Goal: Information Seeking & Learning: Check status

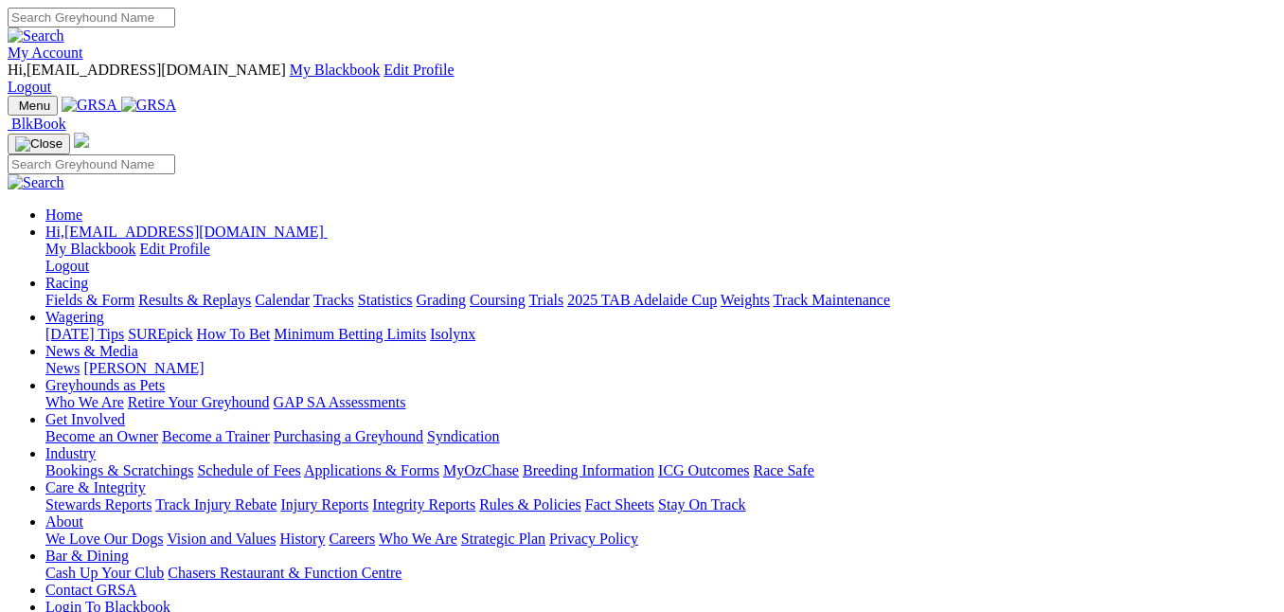
click at [88, 275] on link "Racing" at bounding box center [66, 283] width 43 height 16
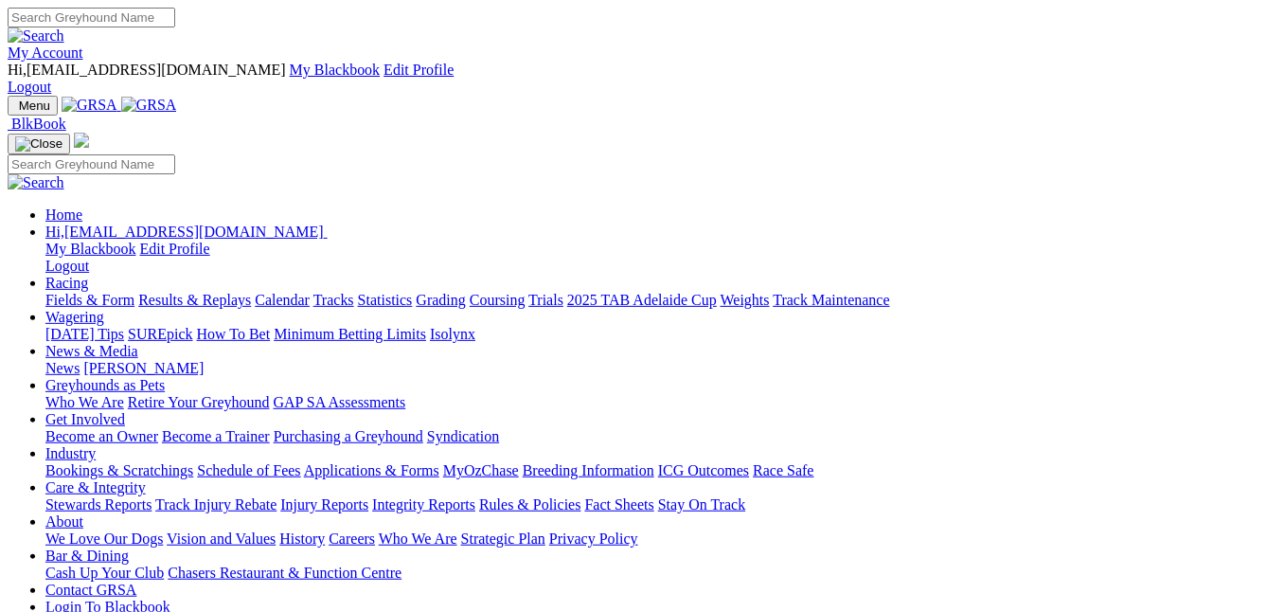
click at [88, 275] on link "Racing" at bounding box center [66, 283] width 43 height 16
click at [251, 292] on link "Results & Replays" at bounding box center [194, 300] width 113 height 16
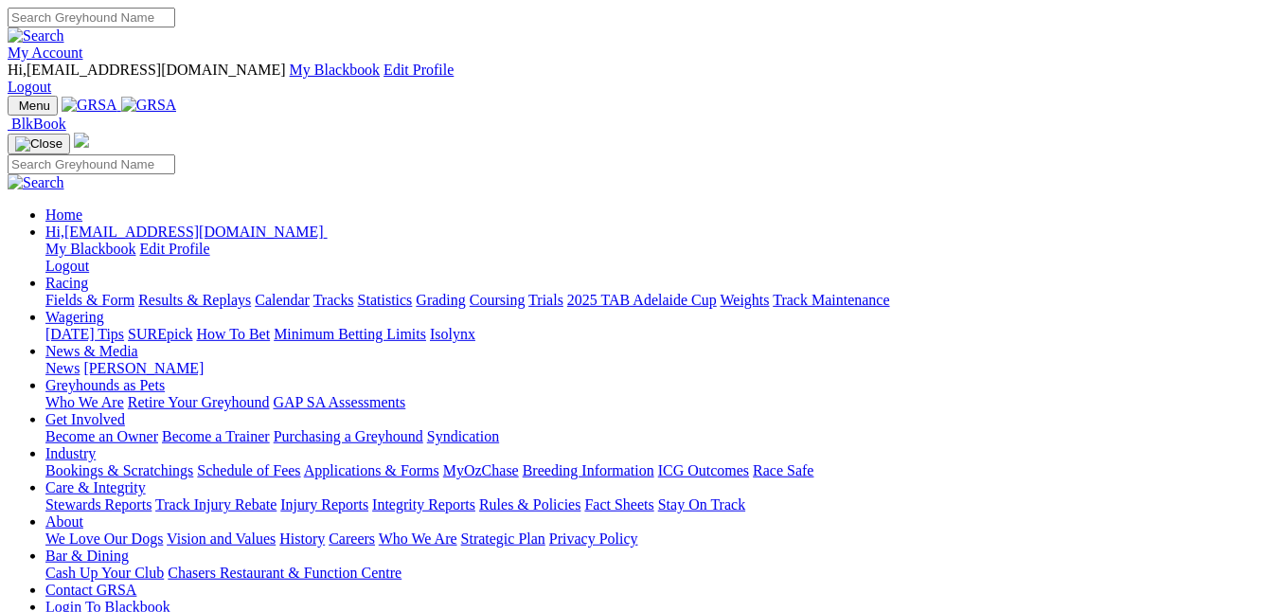
click at [88, 275] on link "Racing" at bounding box center [66, 283] width 43 height 16
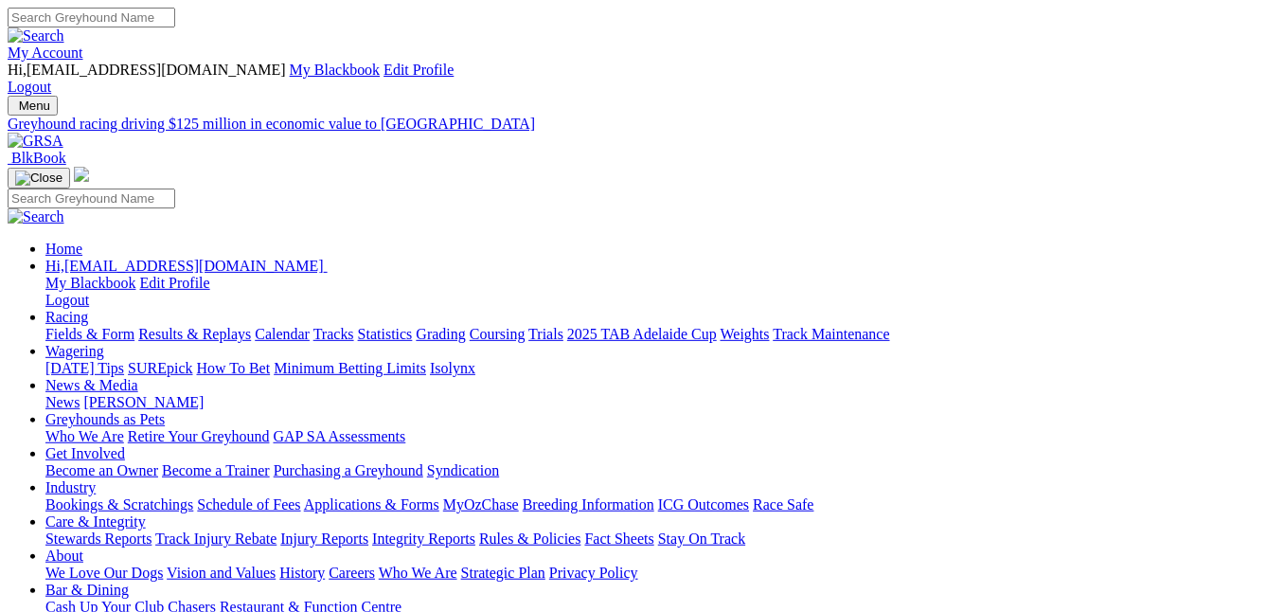
click at [88, 309] on link "Racing" at bounding box center [66, 317] width 43 height 16
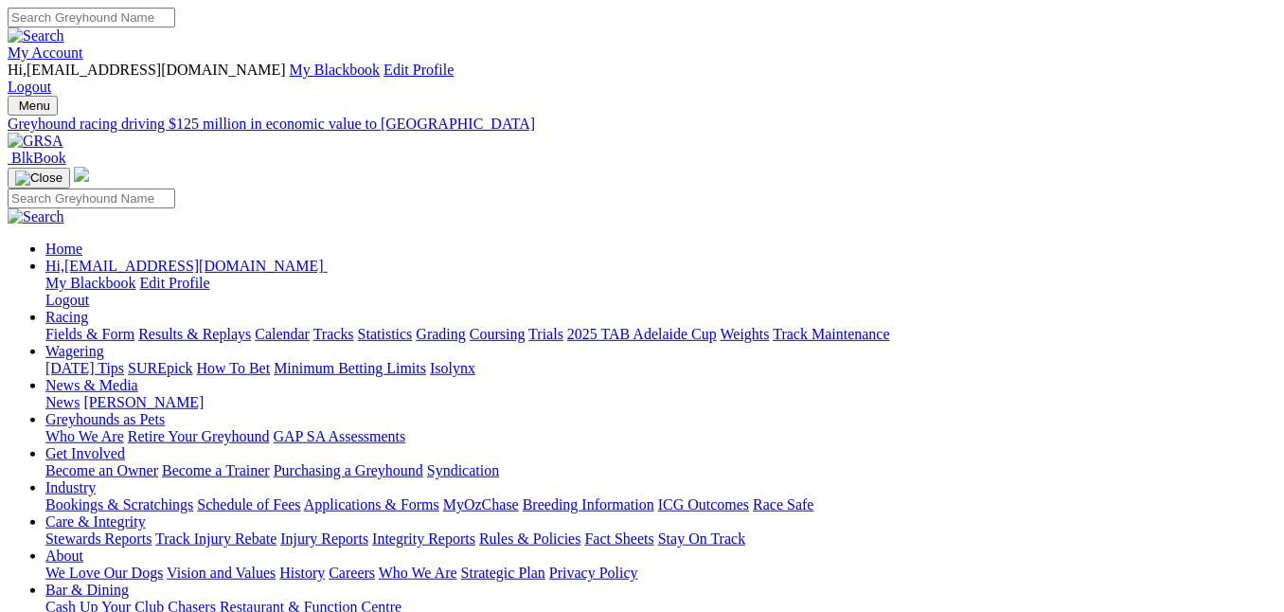
click at [88, 309] on link "Racing" at bounding box center [66, 317] width 43 height 16
click at [251, 326] on link "Results & Replays" at bounding box center [194, 334] width 113 height 16
